Goal: Information Seeking & Learning: Understand process/instructions

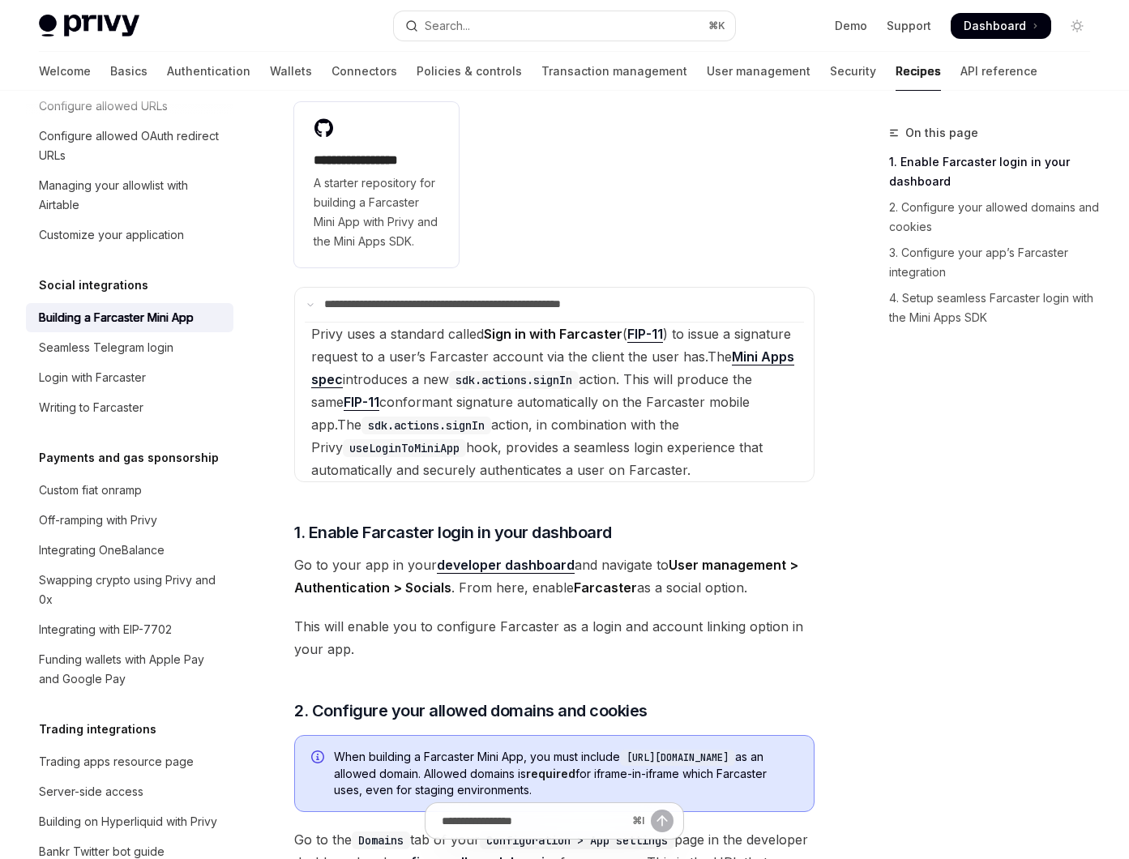
scroll to position [414, 0]
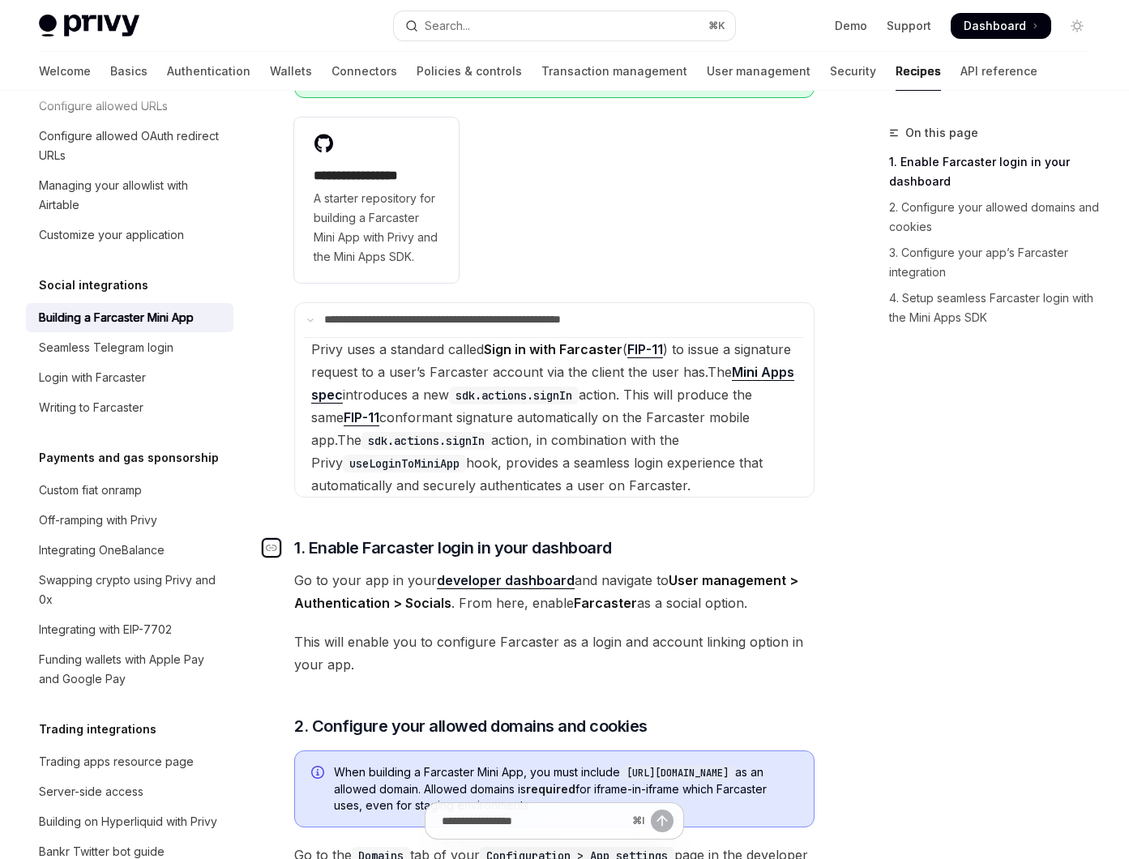
click at [277, 558] on div "Navigate to header" at bounding box center [271, 547] width 19 height 19
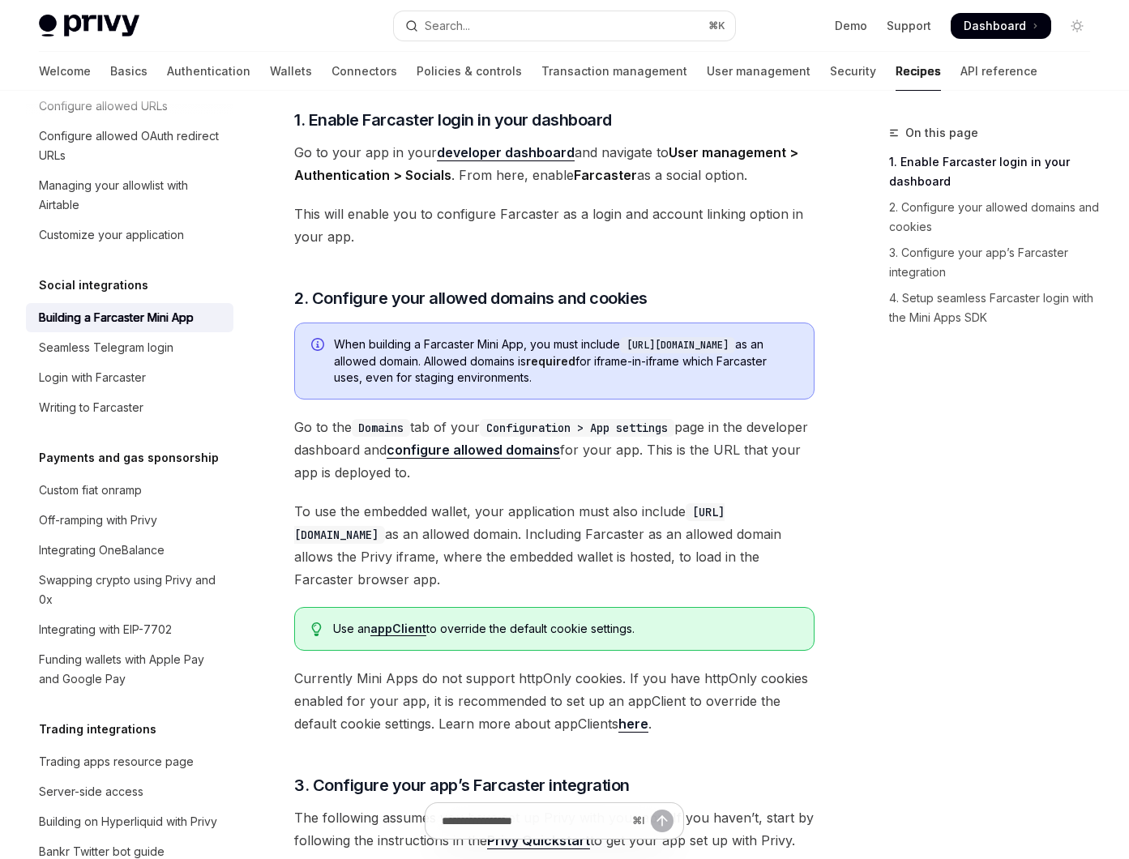
scroll to position [846, 0]
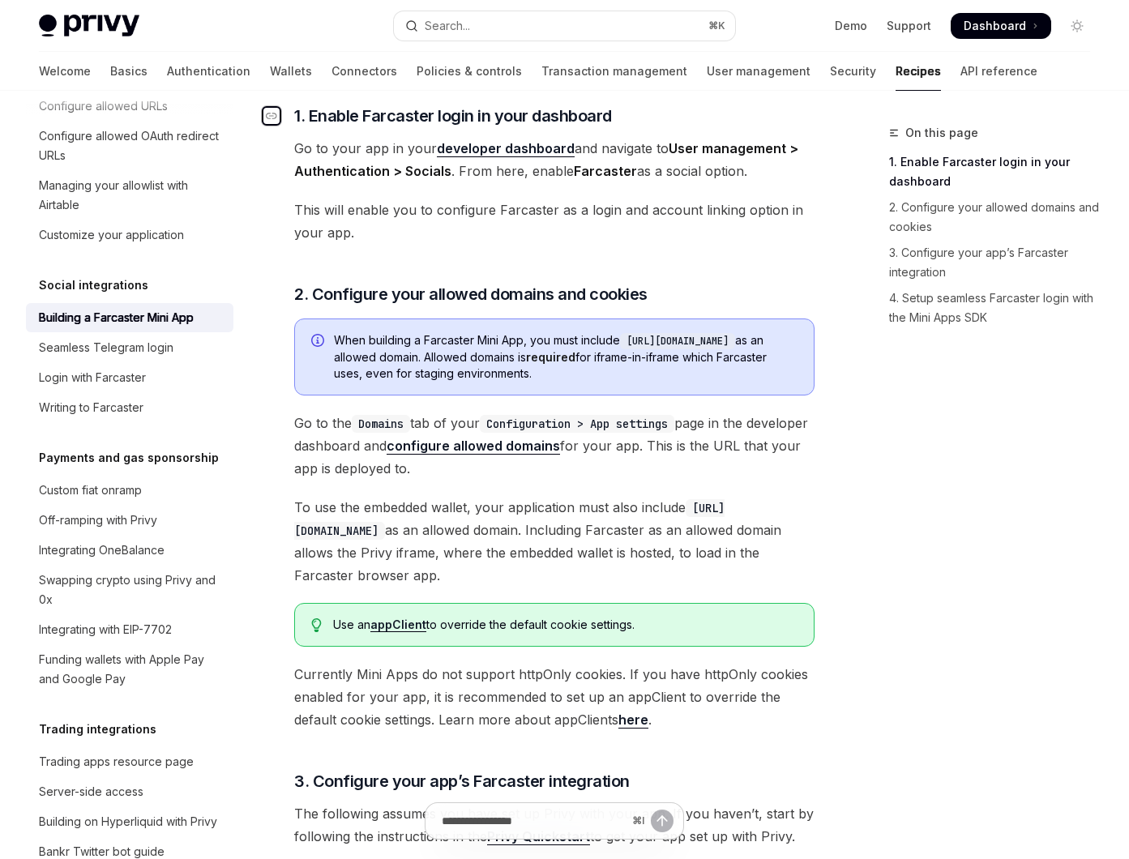
click at [280, 126] on div "Navigate to header" at bounding box center [271, 115] width 19 height 19
click at [485, 820] on input "Ask a question..." at bounding box center [534, 822] width 262 height 36
paste input "**********"
type input "**********"
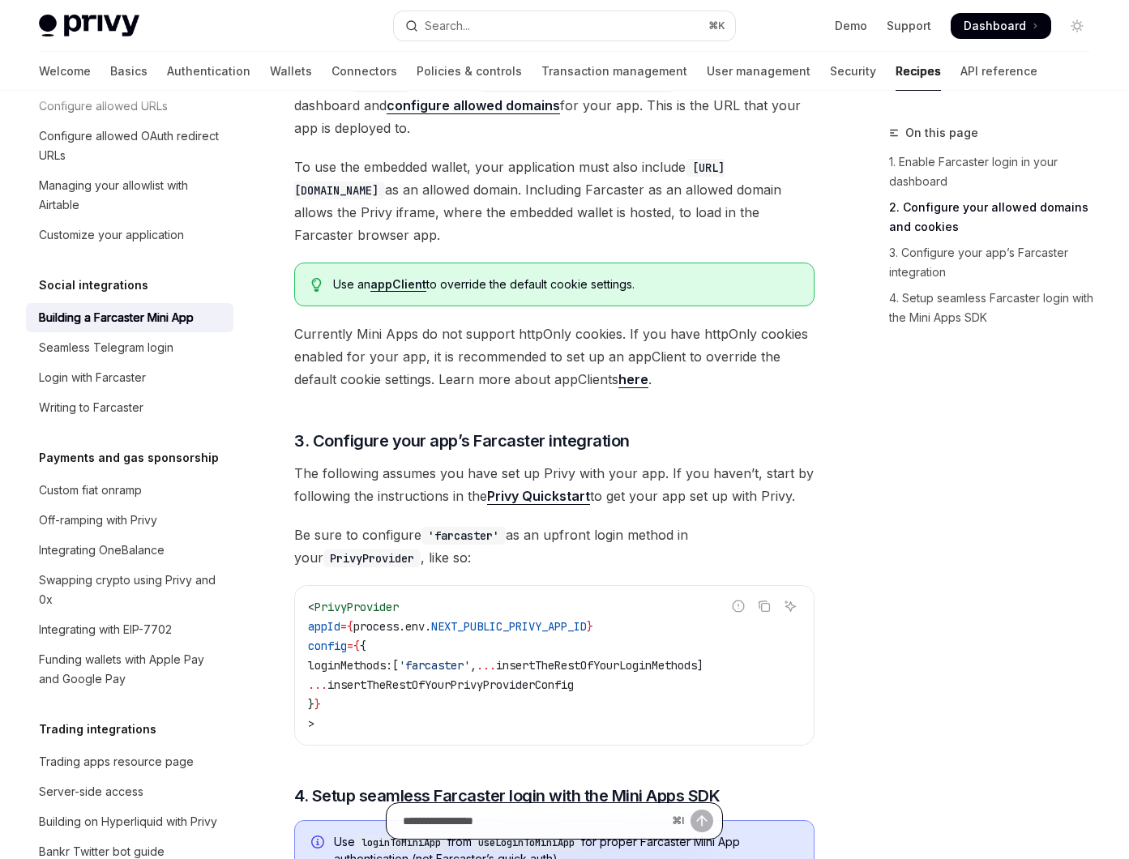
scroll to position [1189, 0]
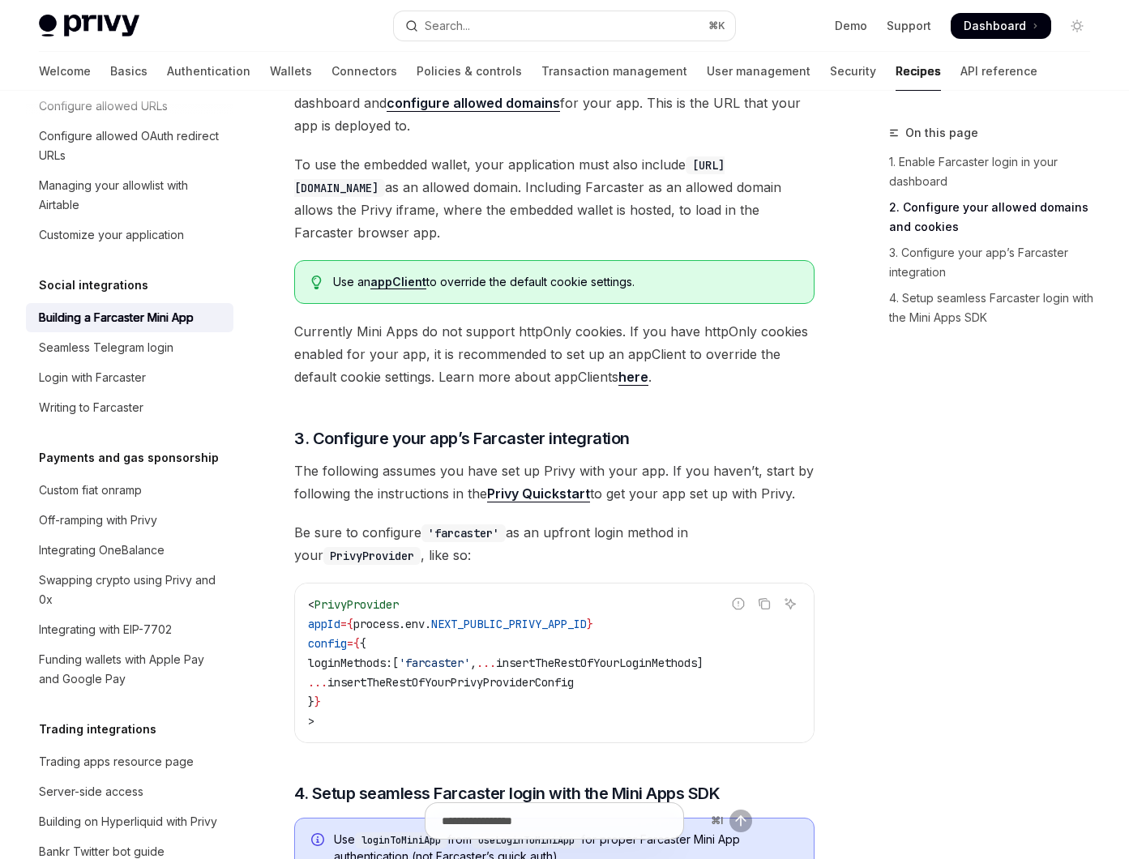
click at [365, 612] on span "PrivyProvider" at bounding box center [357, 605] width 84 height 15
copy span "PrivyProvider"
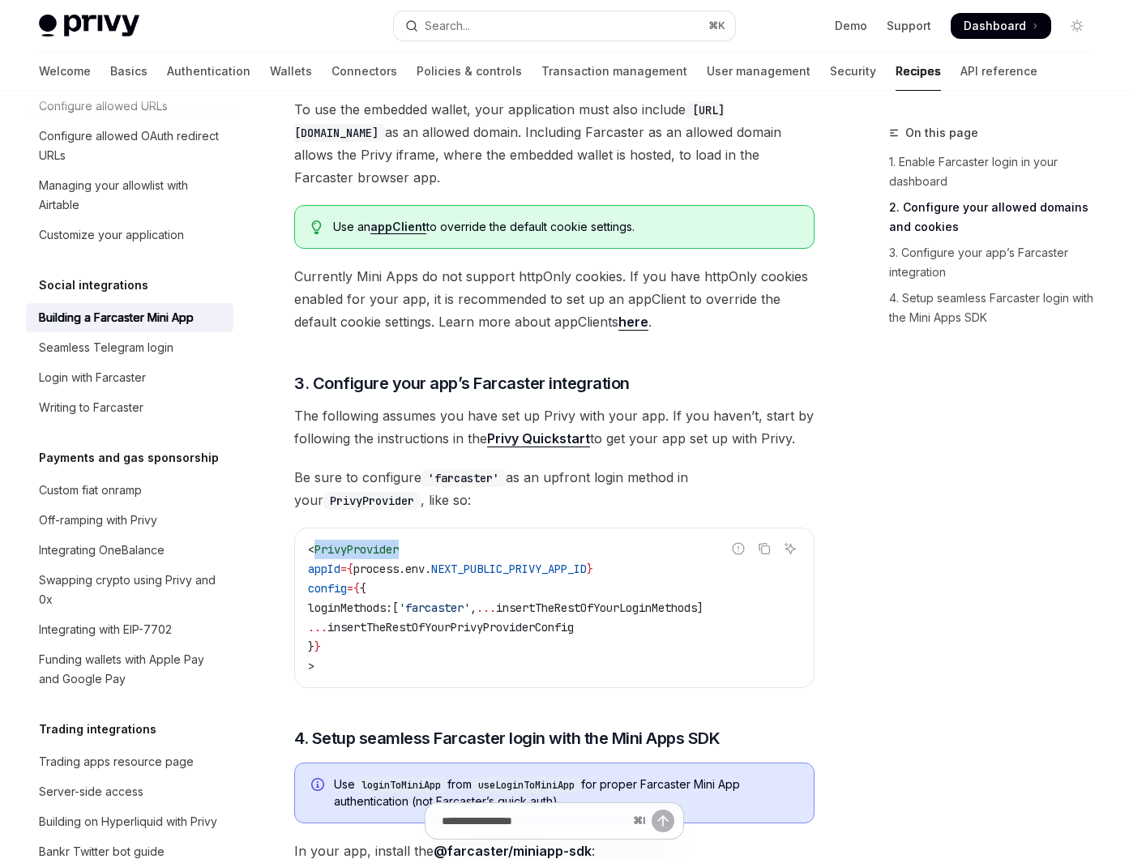
scroll to position [1253, 0]
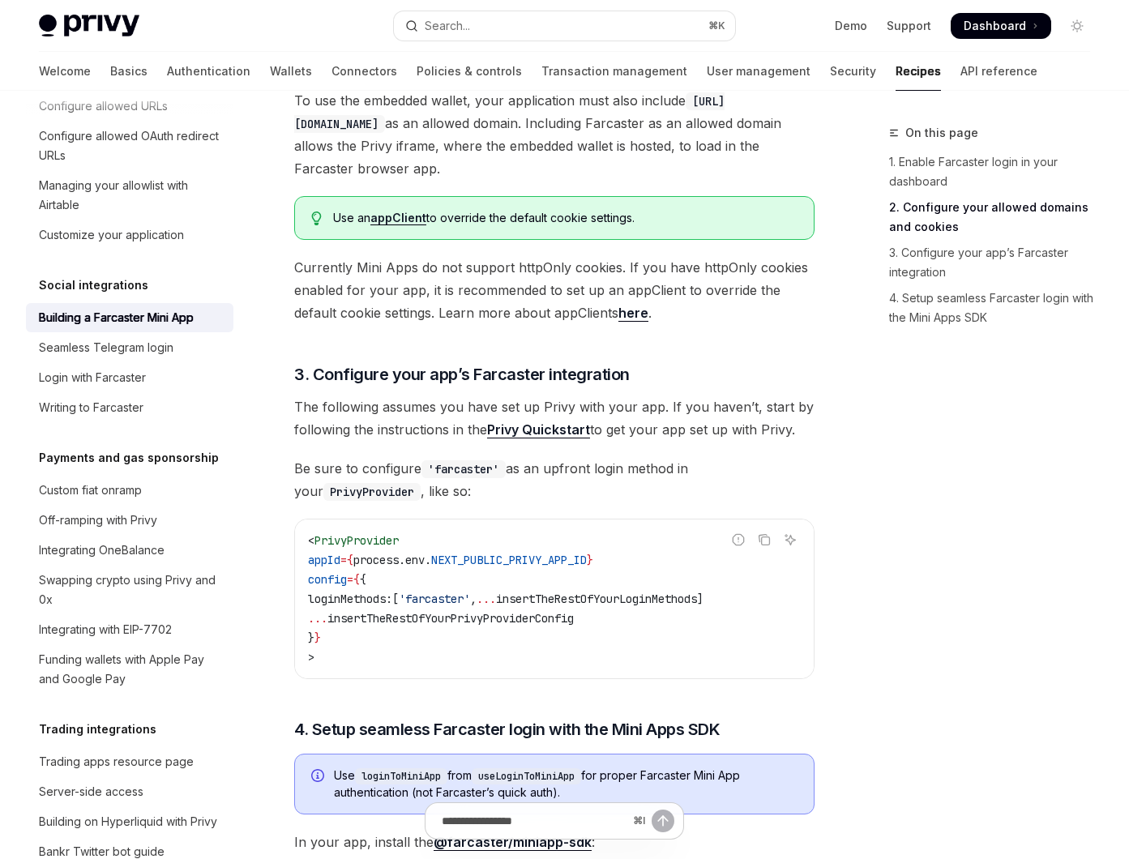
click at [362, 607] on span "loginMethods:" at bounding box center [350, 599] width 84 height 15
copy span "loginMethods"
click at [474, 626] on span "insertTheRestOfYourPrivyProviderConfig" at bounding box center [451, 618] width 246 height 15
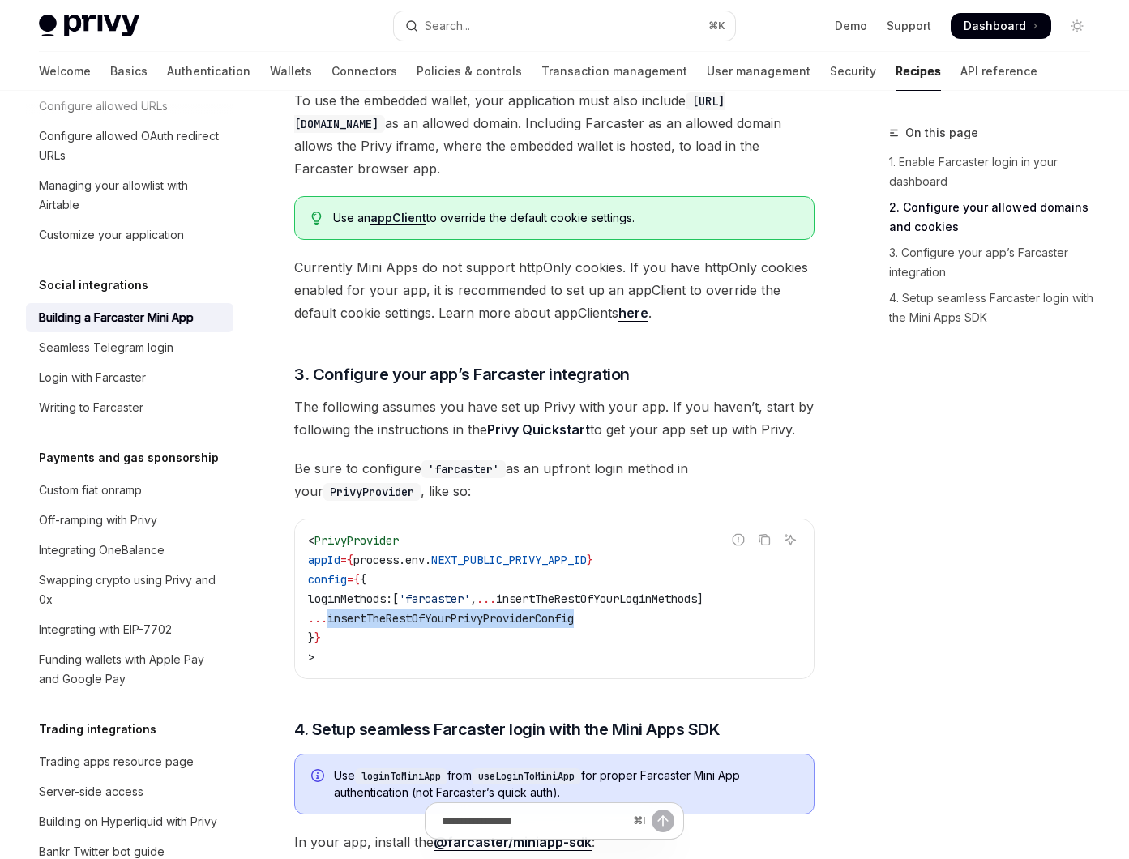
click at [474, 626] on span "insertTheRestOfYourPrivyProviderConfig" at bounding box center [451, 618] width 246 height 15
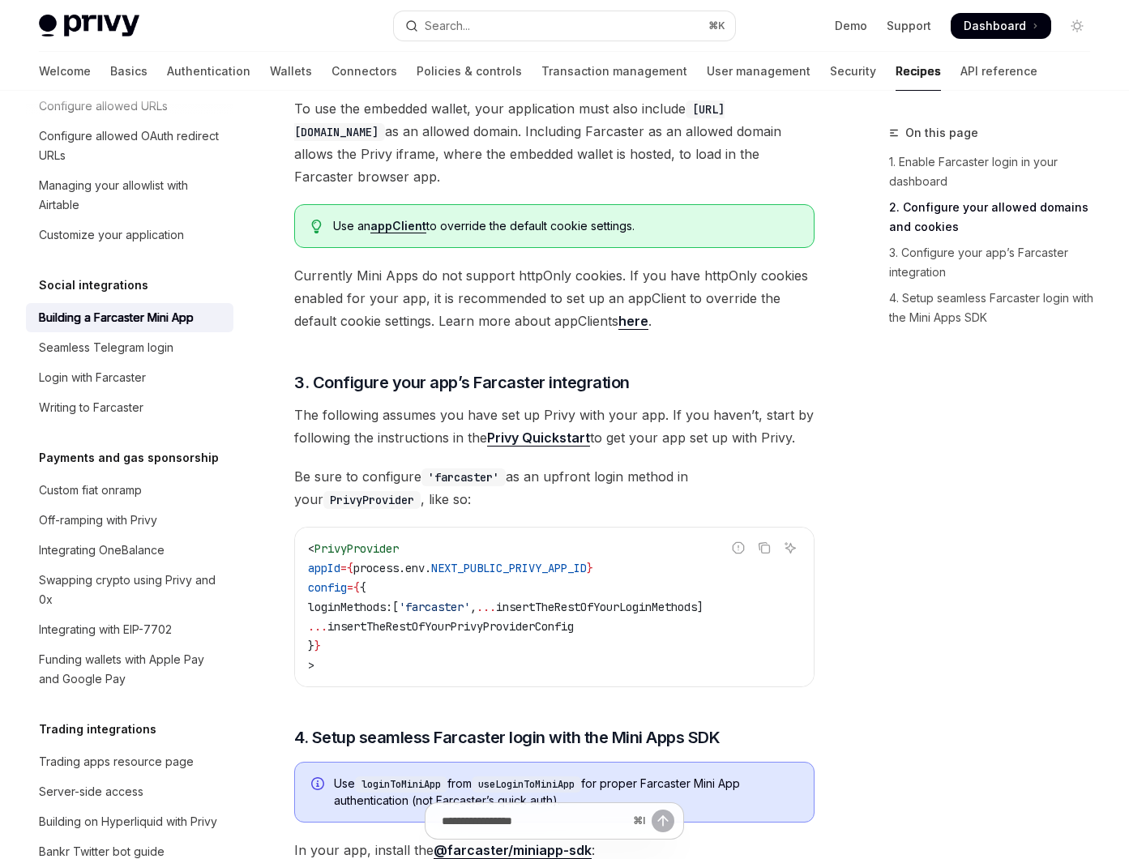
scroll to position [1247, 0]
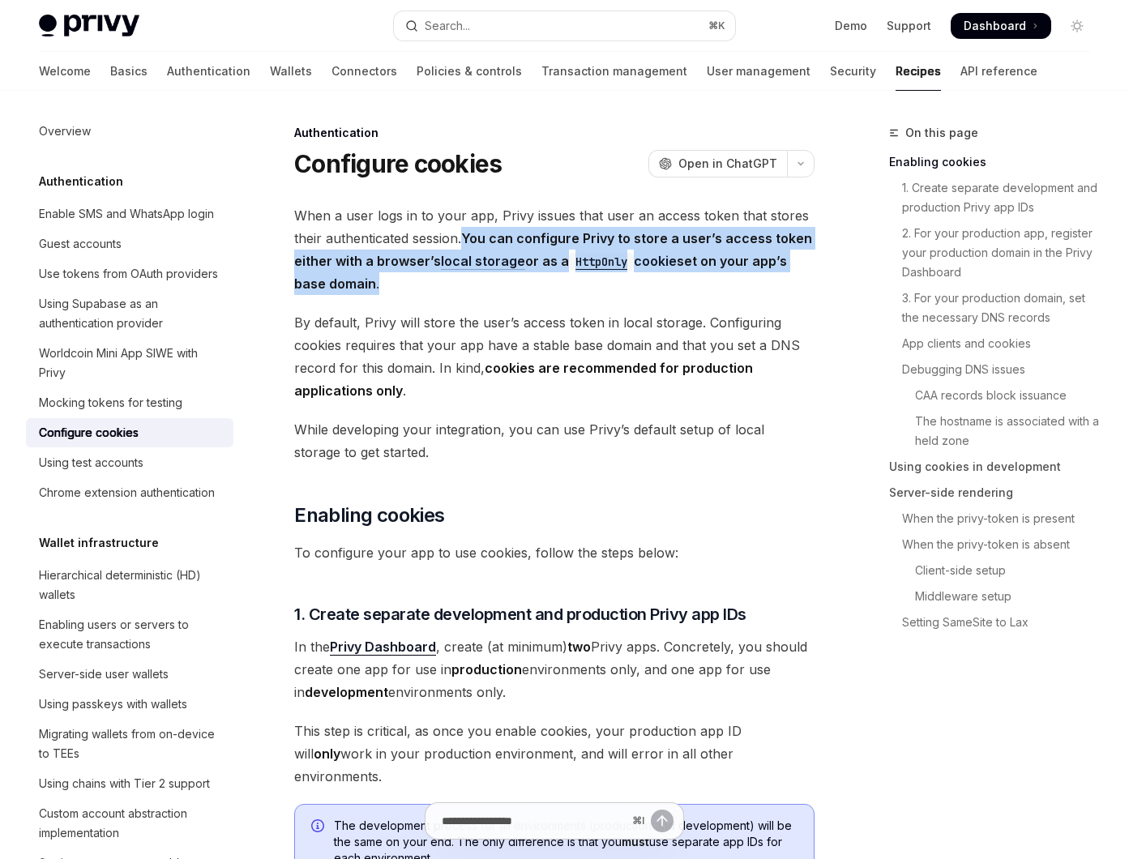
drag, startPoint x: 469, startPoint y: 237, endPoint x: 607, endPoint y: 276, distance: 142.7
click at [607, 276] on span "When a user logs in to your app, Privy issues that user an access token that st…" at bounding box center [554, 249] width 521 height 91
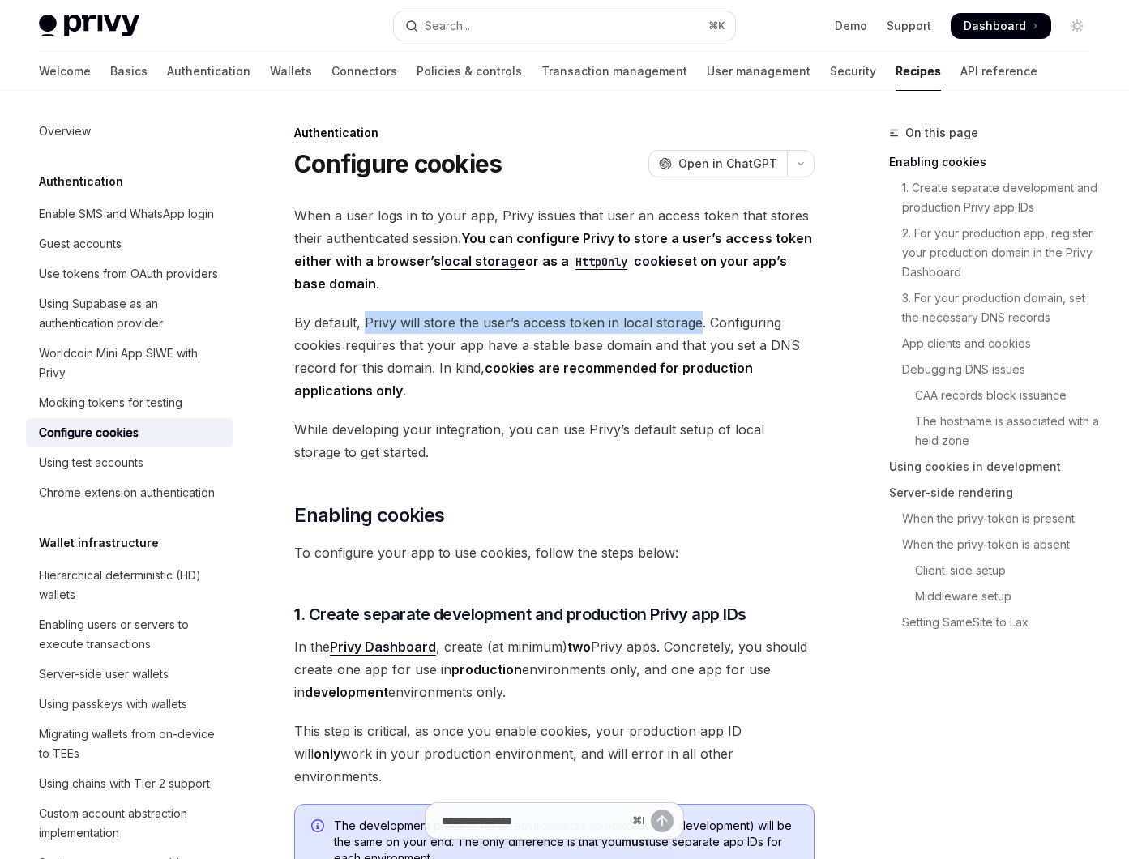
drag, startPoint x: 366, startPoint y: 322, endPoint x: 694, endPoint y: 317, distance: 327.6
click at [694, 318] on span "By default, Privy will store the user’s access token in local storage. Configur…" at bounding box center [554, 356] width 521 height 91
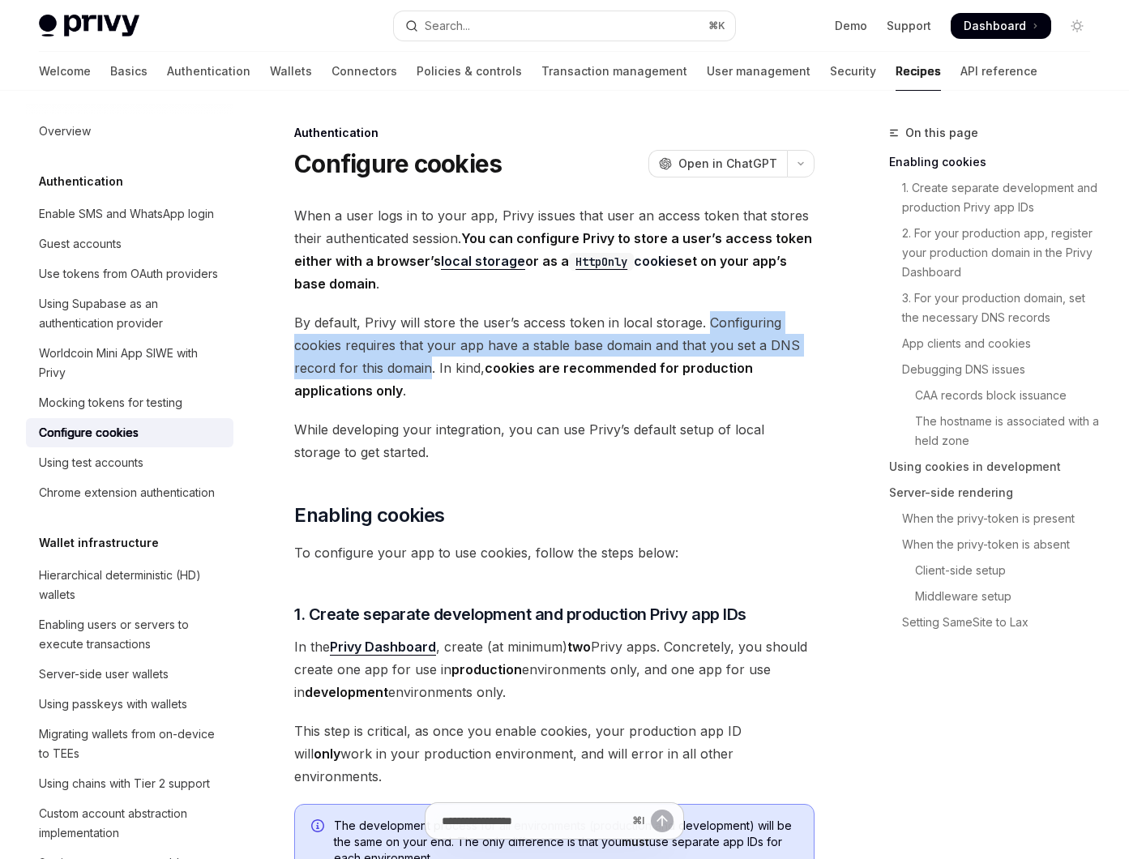
drag, startPoint x: 707, startPoint y: 320, endPoint x: 427, endPoint y: 368, distance: 283.8
click at [427, 368] on span "By default, Privy will store the user’s access token in local storage. Configur…" at bounding box center [554, 356] width 521 height 91
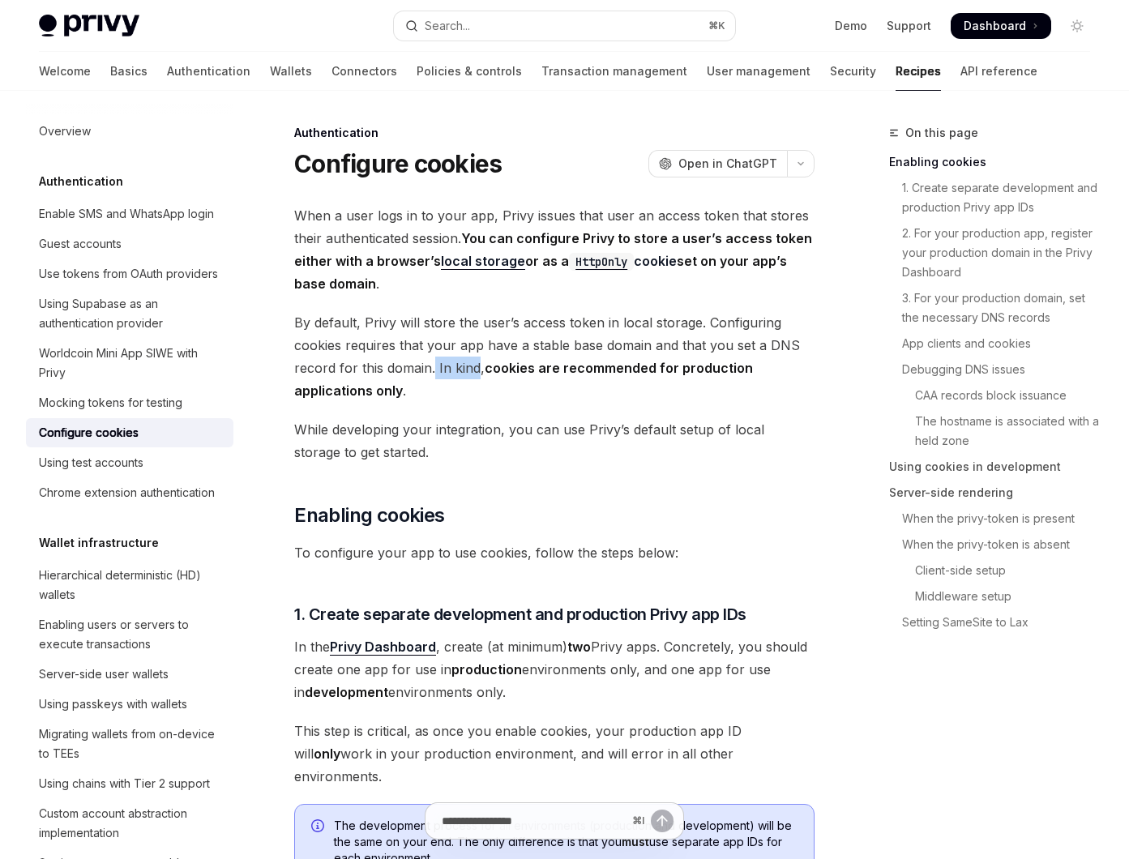
drag, startPoint x: 435, startPoint y: 369, endPoint x: 478, endPoint y: 369, distance: 43.0
click at [478, 370] on span "By default, Privy will store the user’s access token in local storage. Configur…" at bounding box center [554, 356] width 521 height 91
click at [461, 384] on span "By default, Privy will store the user’s access token in local storage. Configur…" at bounding box center [554, 356] width 521 height 91
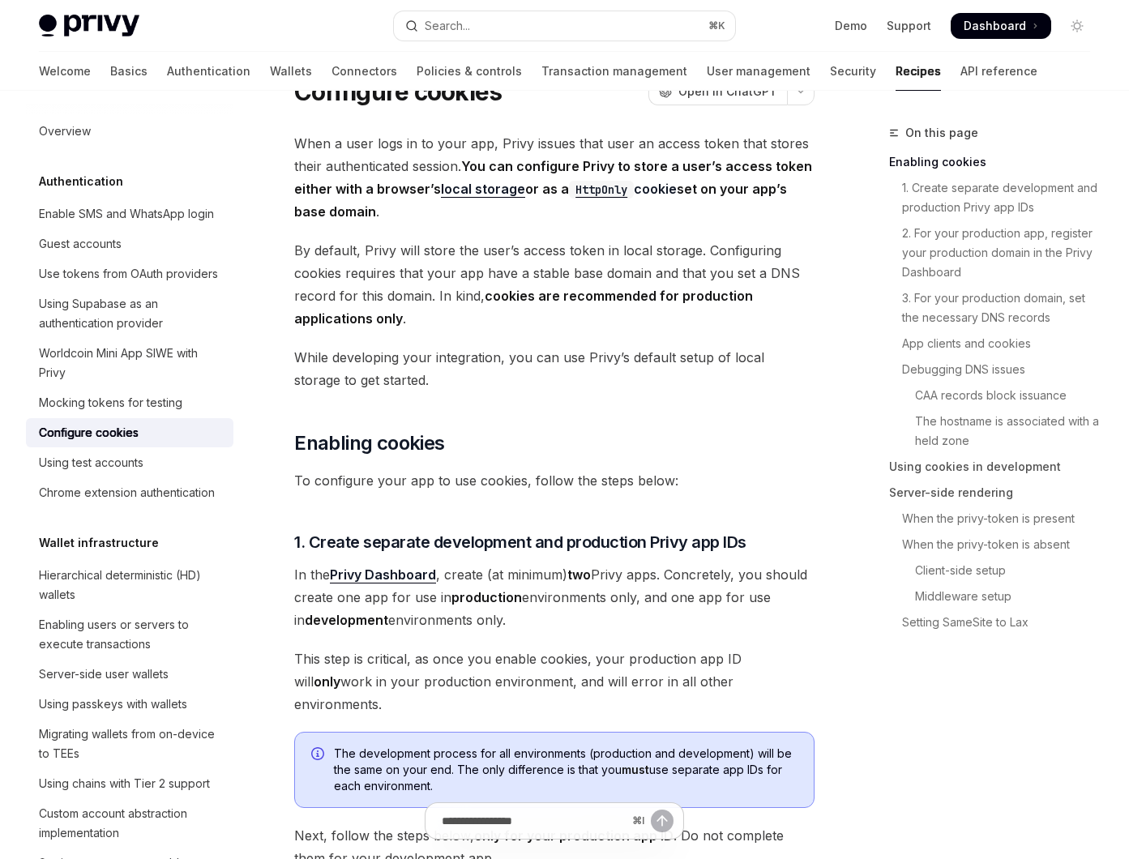
scroll to position [68, 0]
